Goal: Task Accomplishment & Management: Use online tool/utility

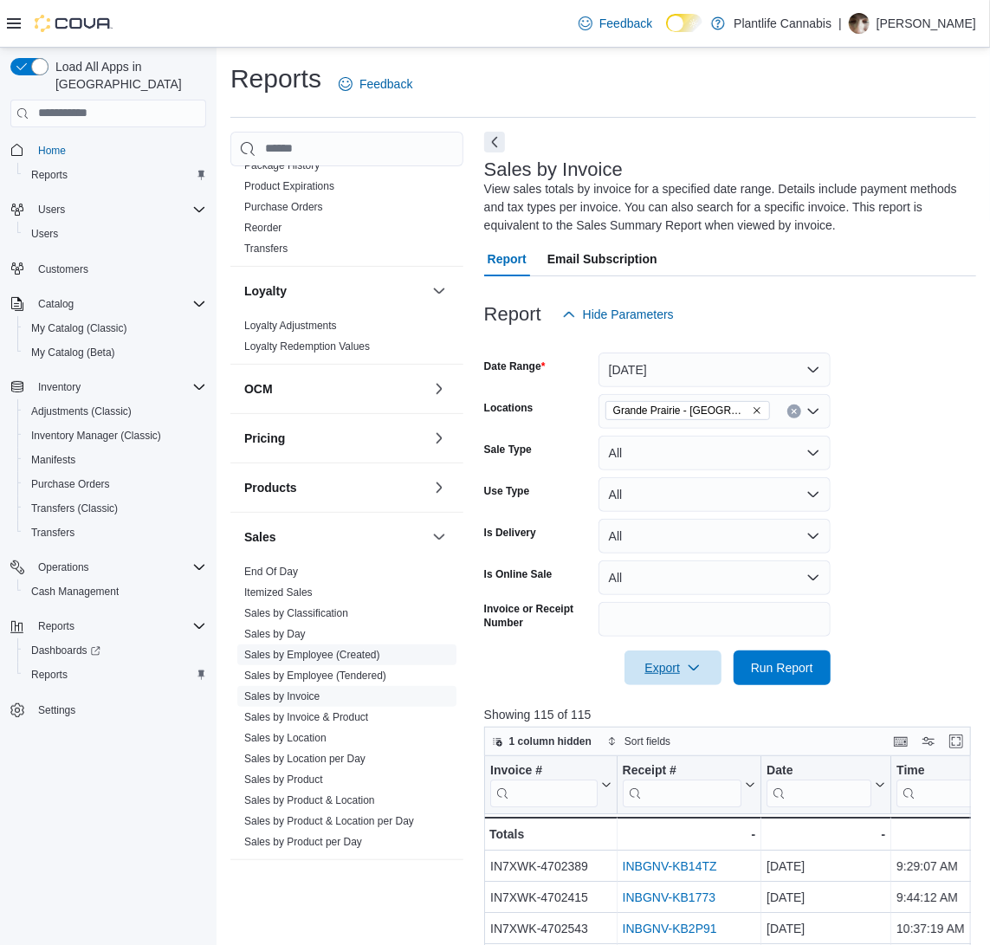
scroll to position [403, 0]
click at [308, 674] on link "Sales by Employee (Tendered)" at bounding box center [315, 675] width 142 height 12
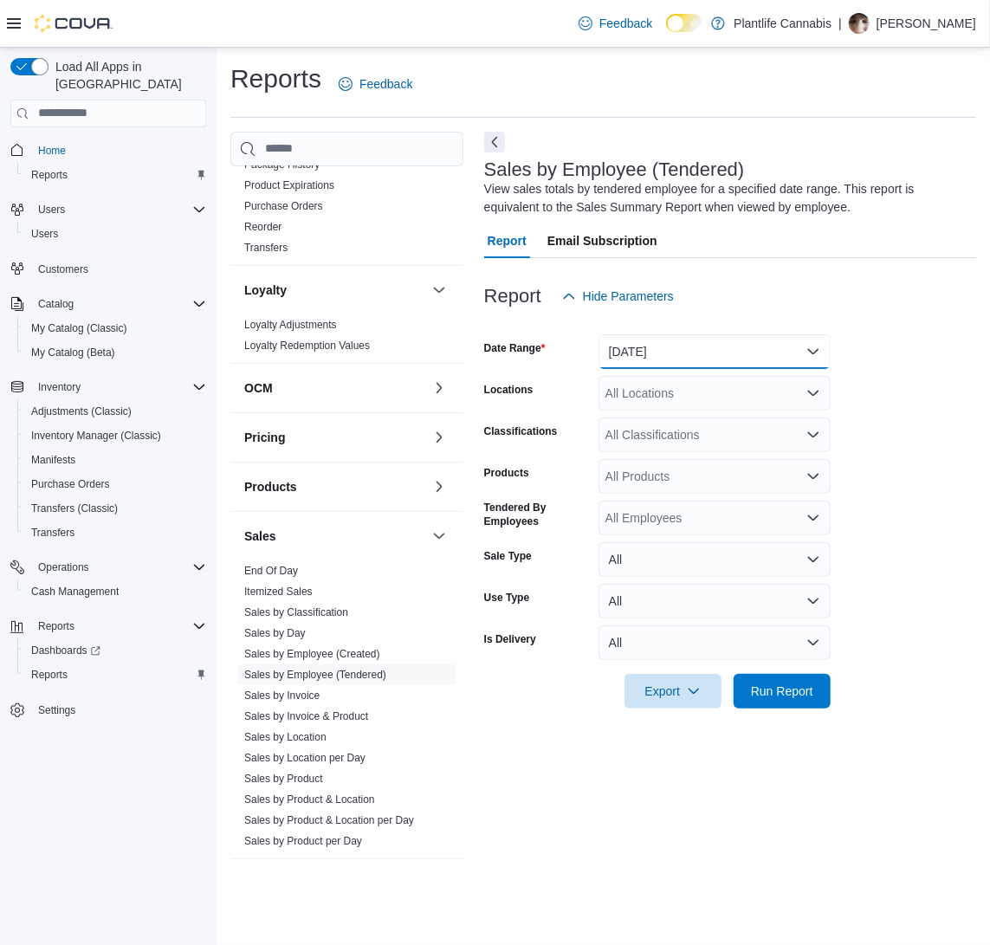
click at [721, 342] on button "[DATE]" at bounding box center [715, 351] width 232 height 35
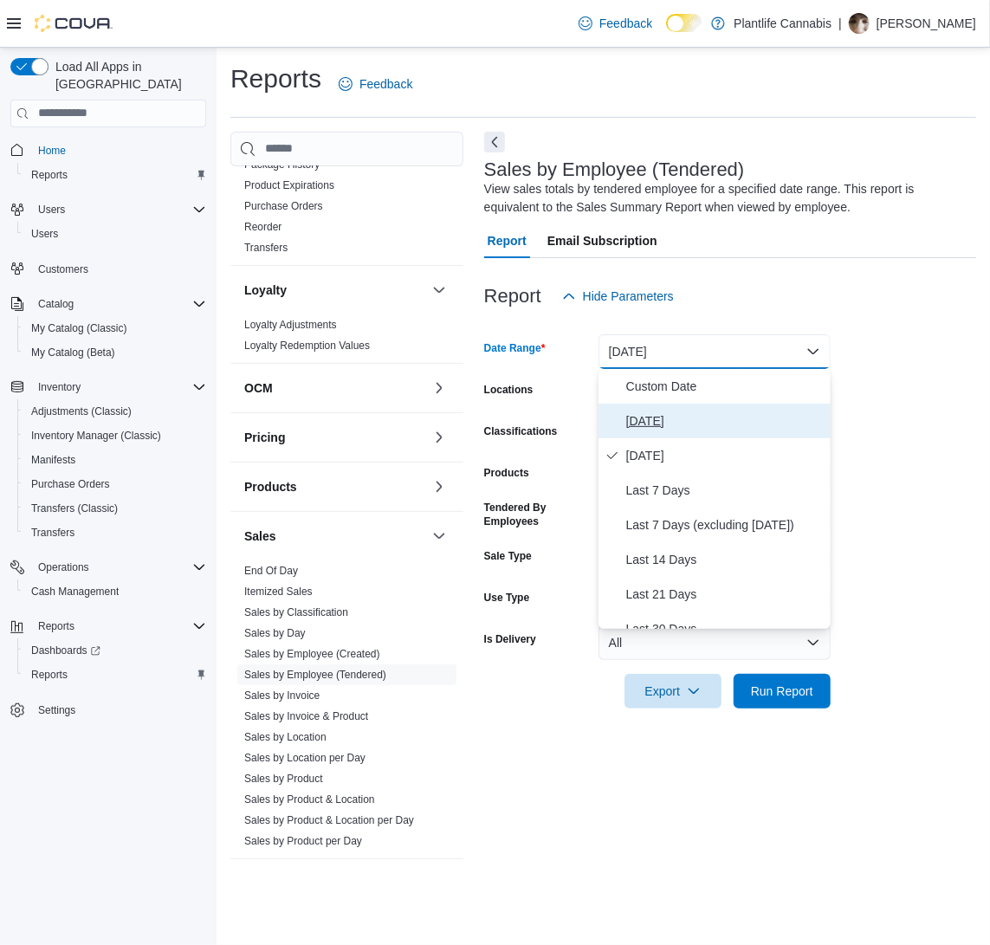
click at [697, 415] on span "[DATE]" at bounding box center [725, 421] width 198 height 21
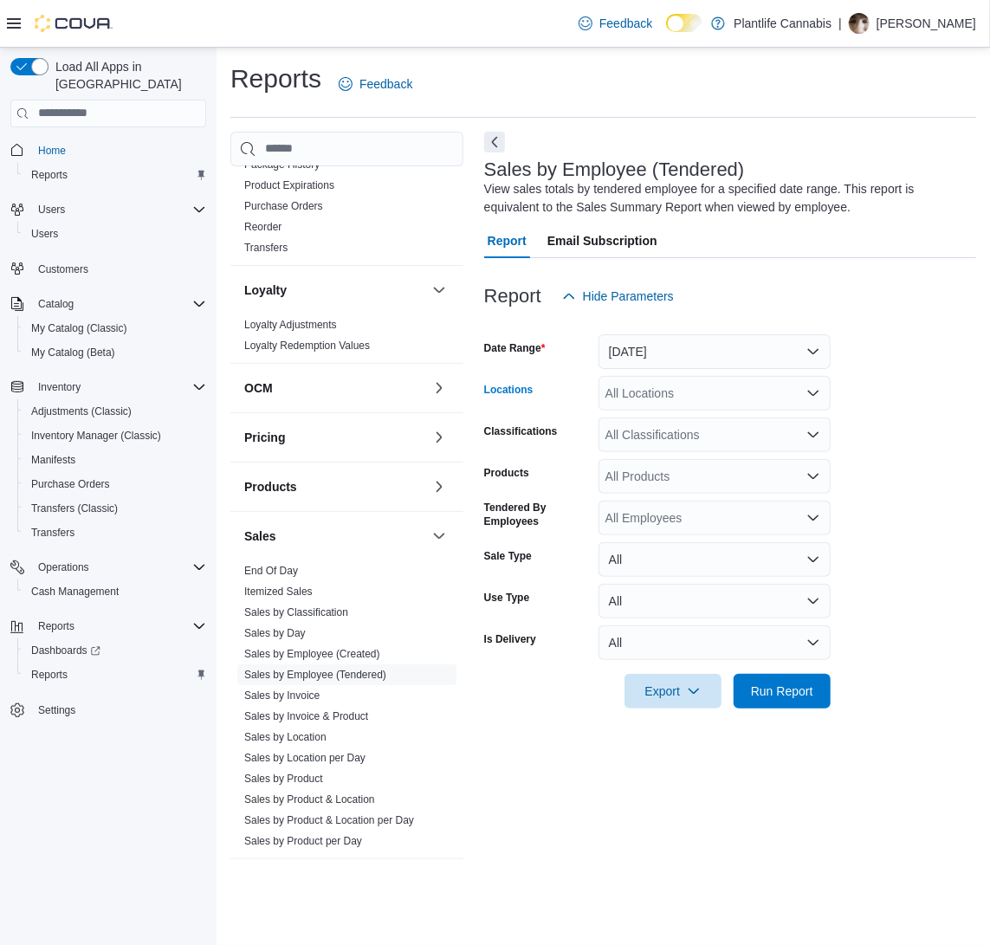
click at [686, 393] on div "All Locations" at bounding box center [715, 393] width 232 height 35
type input "***"
click at [680, 412] on button "Grande Prairie - [GEOGRAPHIC_DATA]" at bounding box center [715, 422] width 232 height 25
click at [764, 689] on span "Run Report" at bounding box center [782, 690] width 62 height 17
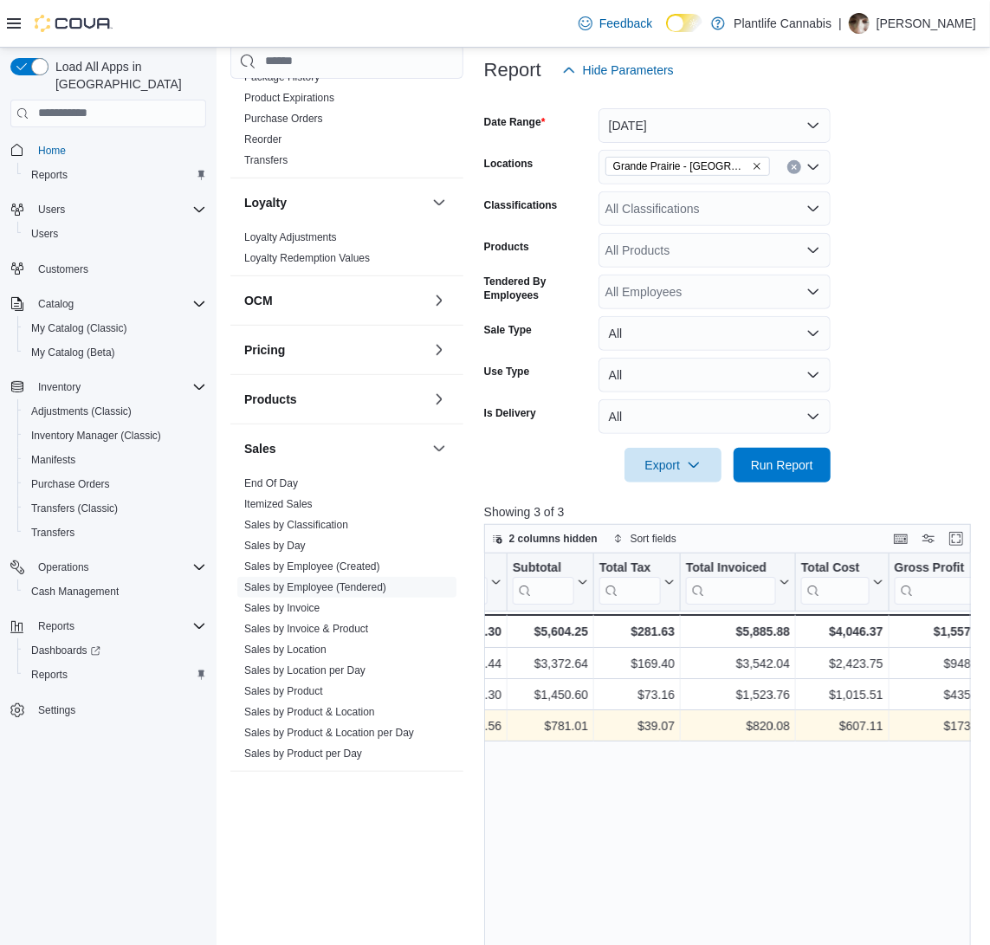
scroll to position [0, 1073]
